Goal: Check status: Check status

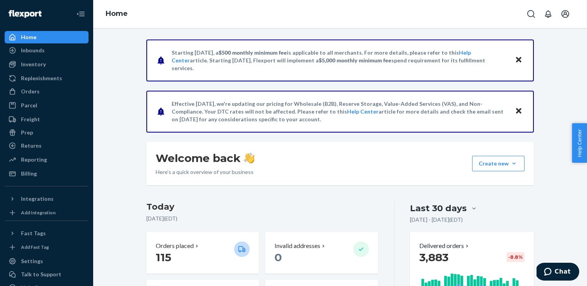
click at [61, 57] on ul "Home Inbounds Shipping Plans Problems Inventory Products Replenishments Orders …" at bounding box center [47, 105] width 84 height 149
click at [50, 56] on link "Inbounds" at bounding box center [47, 50] width 84 height 12
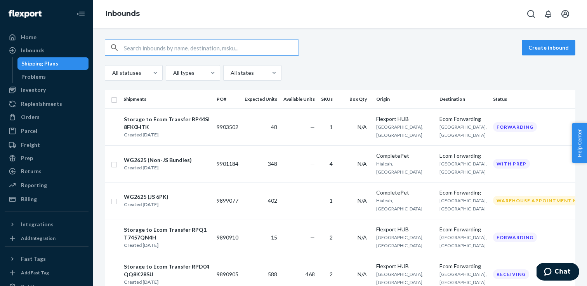
click at [242, 50] on input "text" at bounding box center [211, 48] width 175 height 16
paste input "9889142"
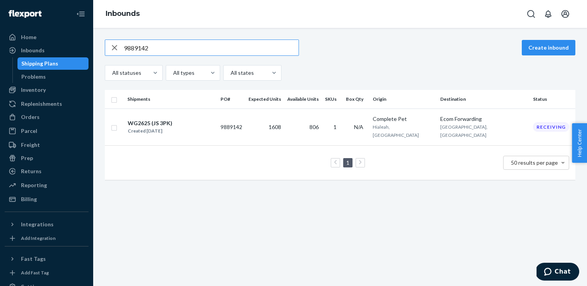
click at [186, 50] on input "9889142" at bounding box center [211, 48] width 175 height 16
paste input "791596"
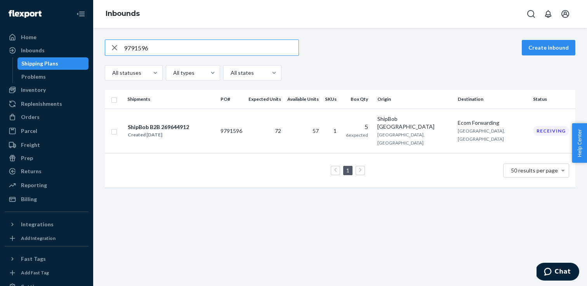
click at [201, 52] on input "9791596" at bounding box center [211, 48] width 175 height 16
paste input "861627"
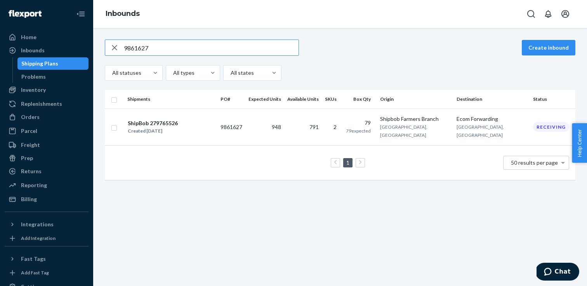
click at [226, 50] on input "9861627" at bounding box center [211, 48] width 175 height 16
paste input "4"
click at [193, 53] on input "9861624" at bounding box center [211, 48] width 175 height 16
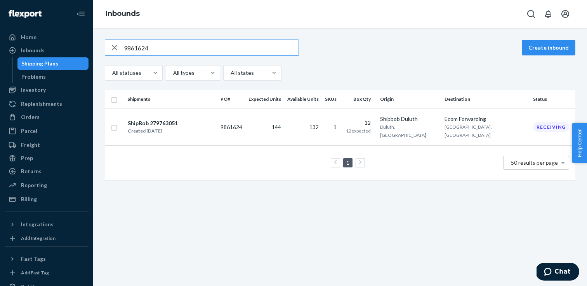
paste input "9176"
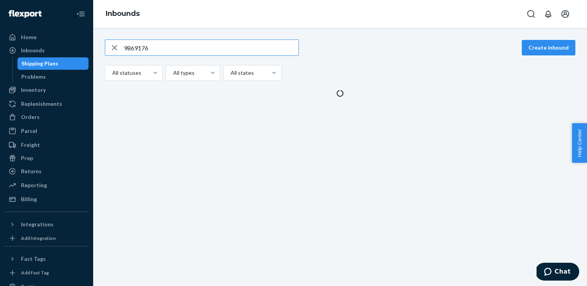
type input "9869176"
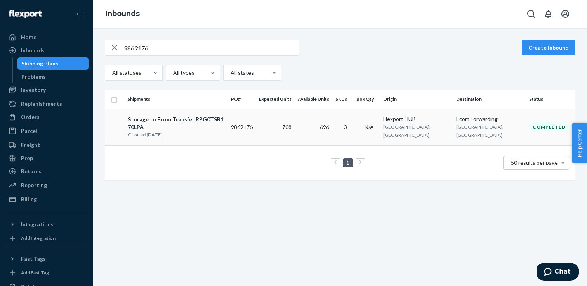
click at [206, 115] on td "Storage to Ecom Transfer RPG0TSR170LPA Created [DATE]" at bounding box center [176, 127] width 104 height 37
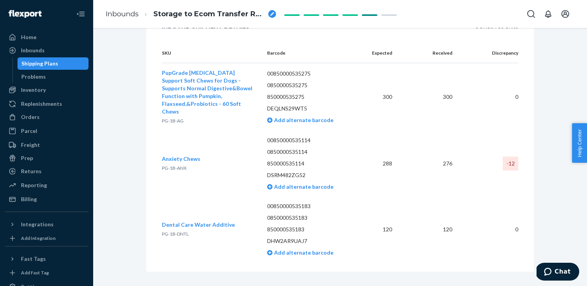
scroll to position [161, 0]
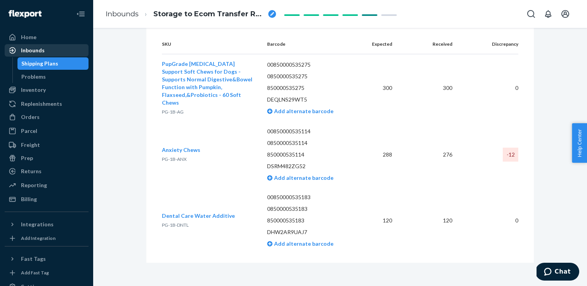
click at [64, 52] on div "Inbounds" at bounding box center [46, 50] width 82 height 11
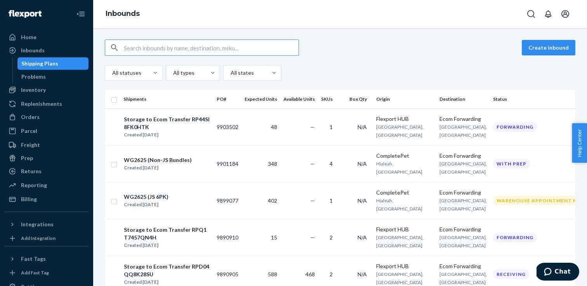
type input "9890078"
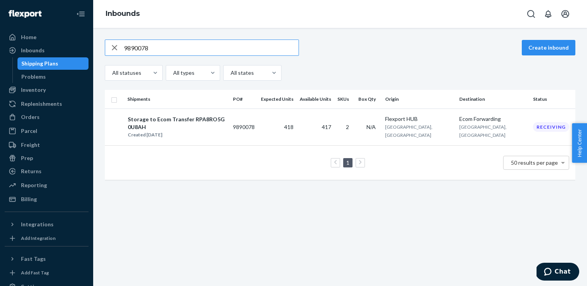
click at [236, 47] on input "9890078" at bounding box center [211, 48] width 175 height 16
paste input "287"
click at [243, 50] on input "9890287" at bounding box center [211, 48] width 175 height 16
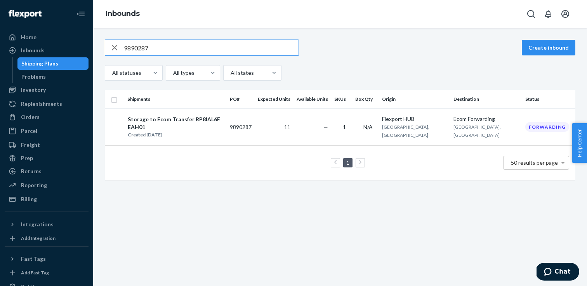
paste input "8"
click at [218, 53] on input "9890288" at bounding box center [211, 48] width 175 height 16
paste input "905"
click at [274, 45] on input "9890905" at bounding box center [211, 48] width 175 height 16
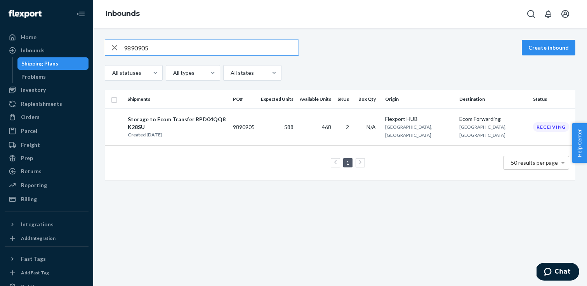
click at [274, 45] on input "9890905" at bounding box center [211, 48] width 175 height 16
paste input "10"
click at [202, 57] on div "9890910 Create inbound All statuses All types All states" at bounding box center [340, 60] width 471 height 41
click at [202, 47] on input "9890910" at bounding box center [211, 48] width 175 height 16
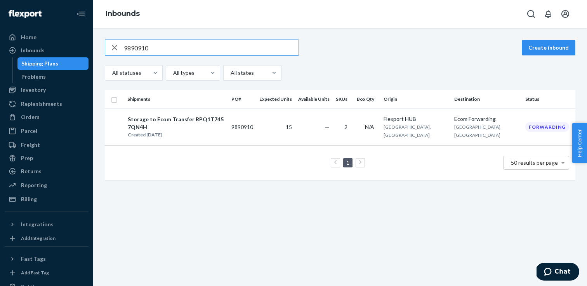
paste input "903497"
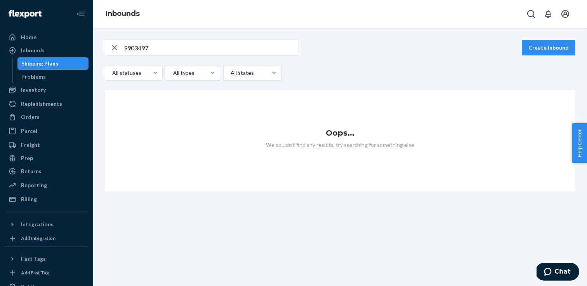
click at [254, 57] on div "9903497 Create inbound All statuses All types All states" at bounding box center [340, 60] width 471 height 41
click at [254, 50] on input "9903497" at bounding box center [211, 48] width 175 height 16
paste input "502"
type input "9903502"
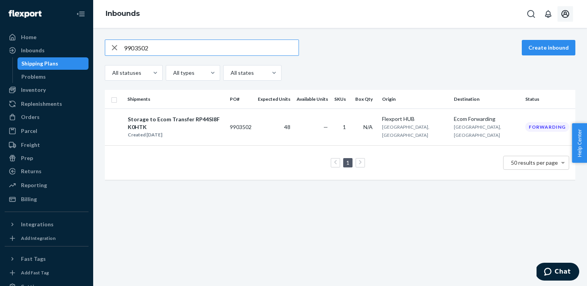
click at [568, 16] on icon "Open account menu" at bounding box center [565, 14] width 8 height 8
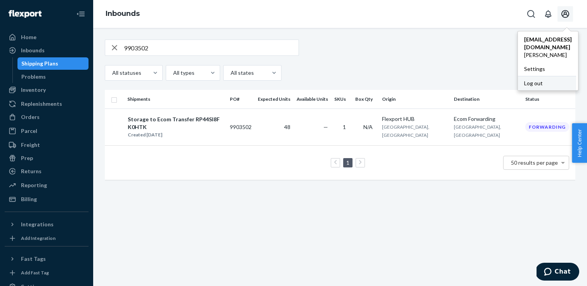
click at [518, 79] on div "Log out" at bounding box center [547, 83] width 58 height 14
